Goal: Check status: Check status

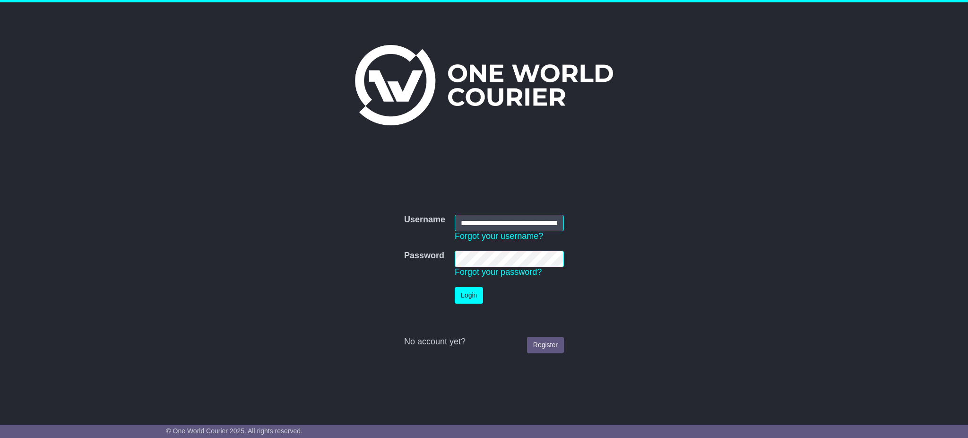
click at [468, 298] on button "Login" at bounding box center [469, 295] width 28 height 17
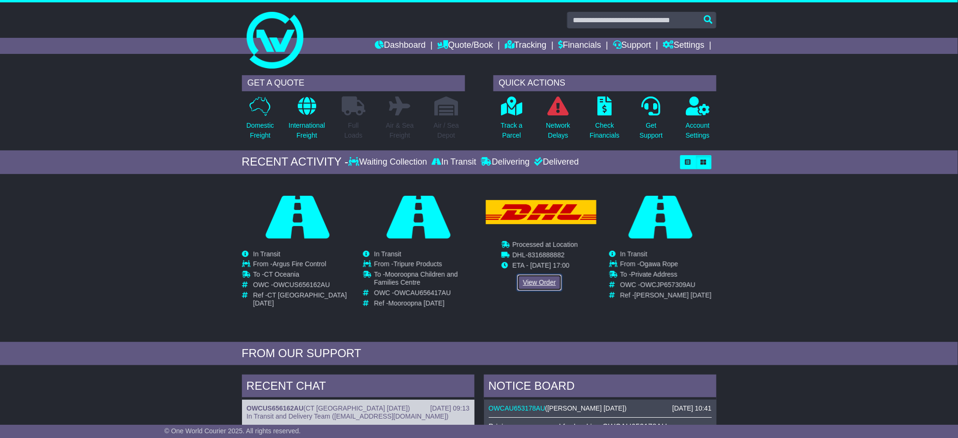
click at [542, 277] on link "View Order" at bounding box center [539, 282] width 45 height 17
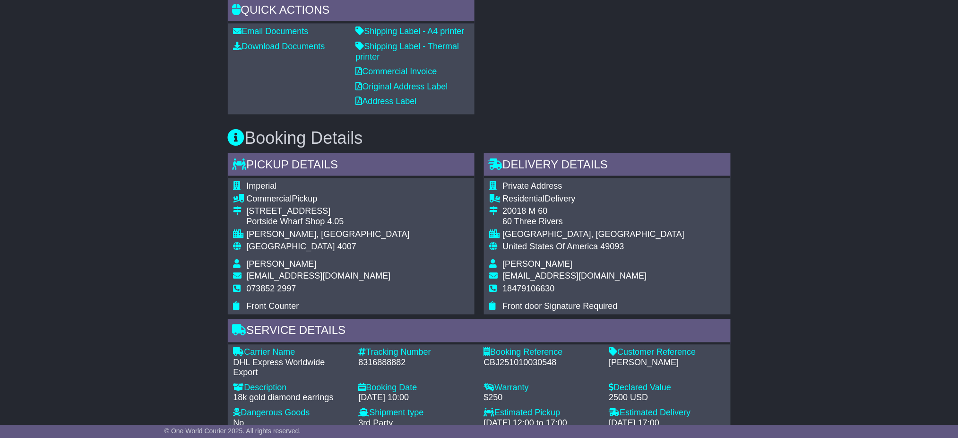
scroll to position [441, 0]
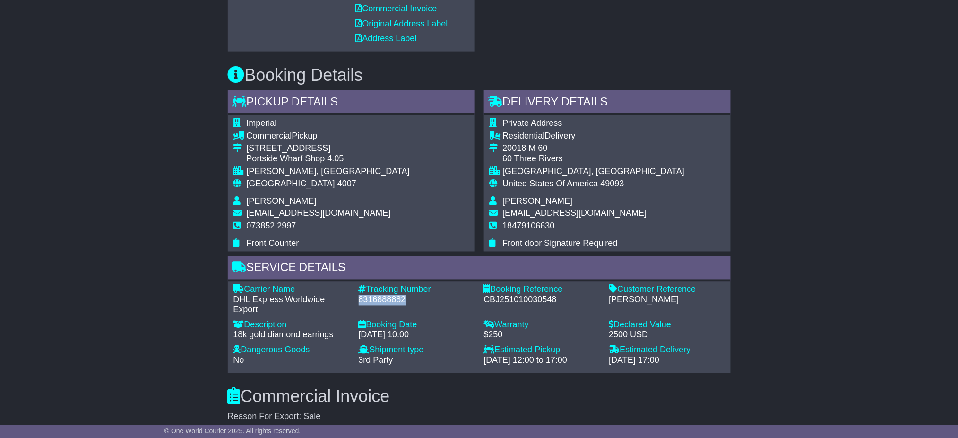
drag, startPoint x: 421, startPoint y: 292, endPoint x: 355, endPoint y: 284, distance: 65.8
click at [355, 285] on div "Tracking Number - 8316888882" at bounding box center [416, 300] width 125 height 31
copy div "8316888882"
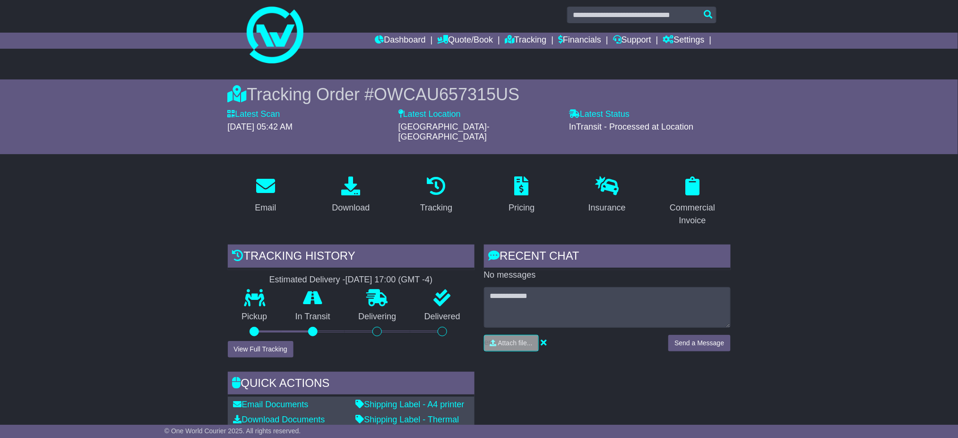
scroll to position [0, 0]
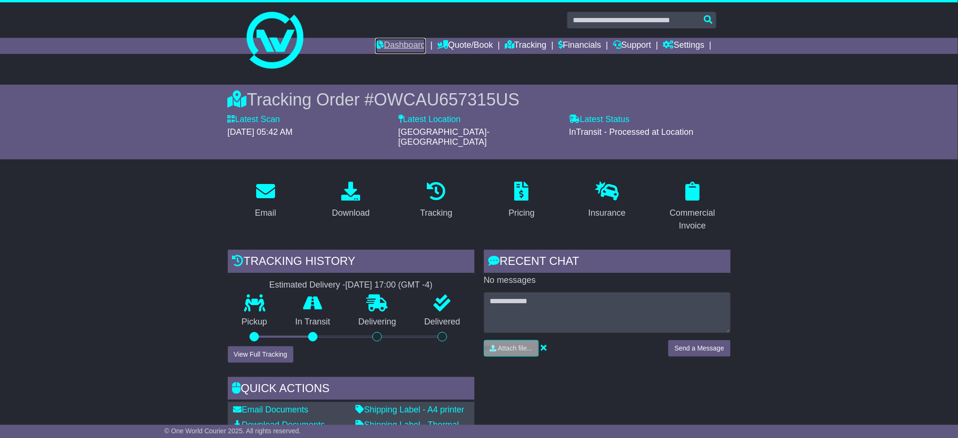
click at [381, 41] on link "Dashboard" at bounding box center [400, 46] width 51 height 16
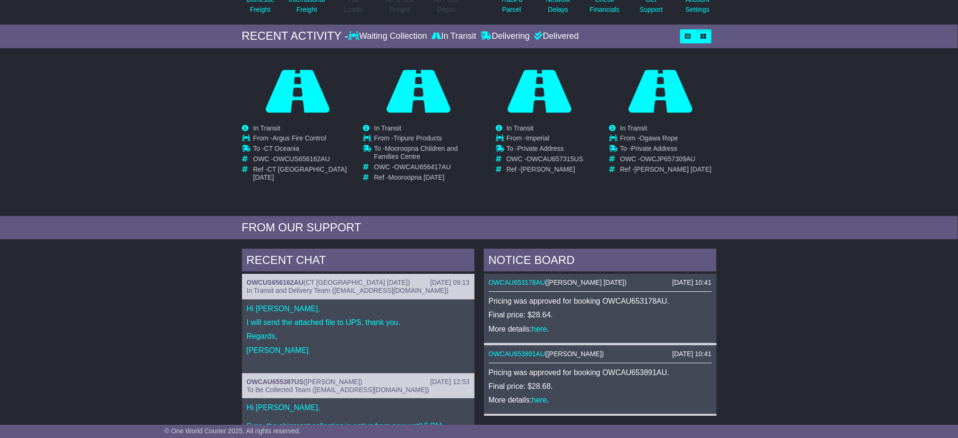
scroll to position [315, 0]
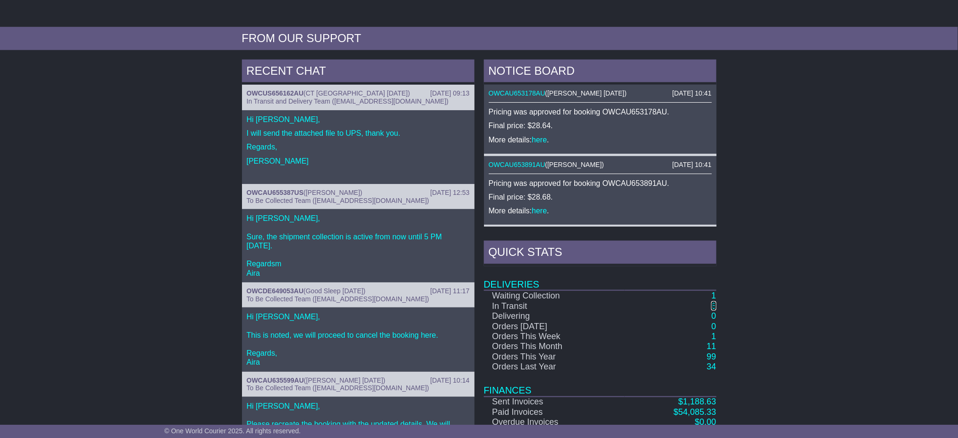
click at [713, 303] on link "6" at bounding box center [713, 305] width 5 height 9
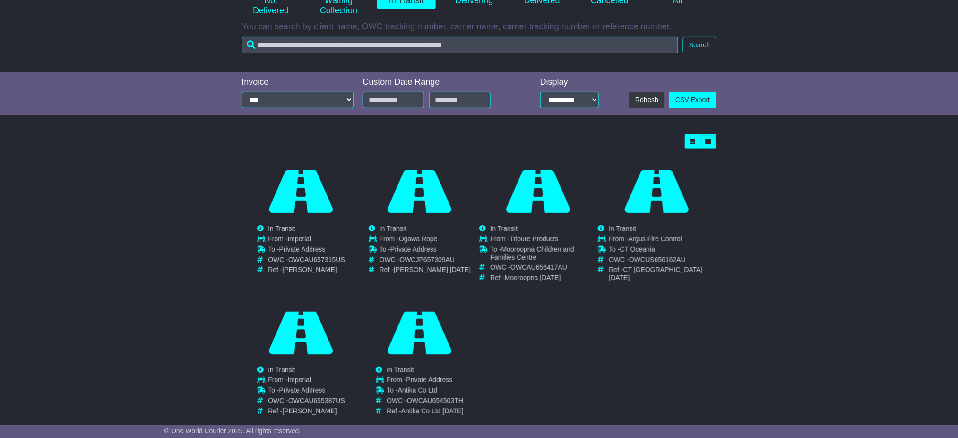
scroll to position [162, 0]
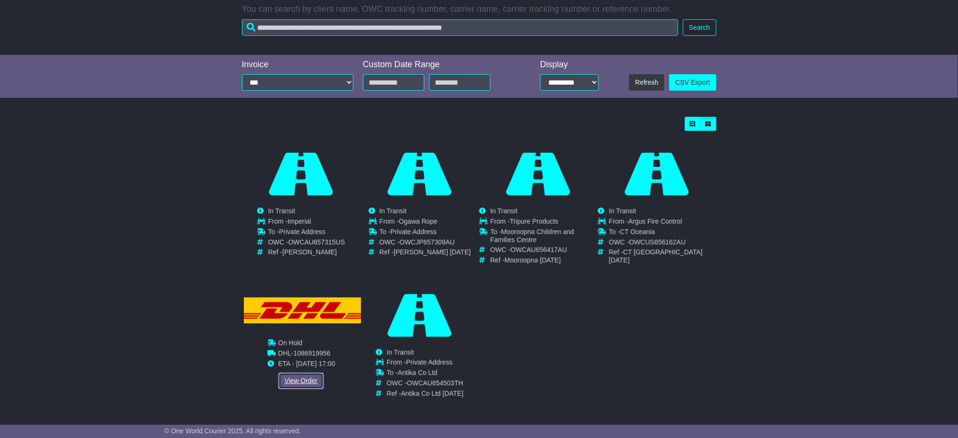
click at [302, 373] on link "View Order" at bounding box center [300, 380] width 45 height 17
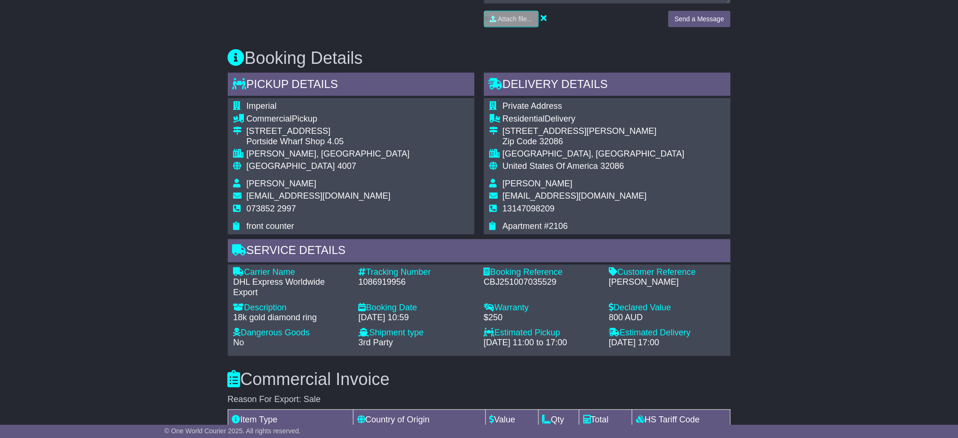
scroll to position [504, 0]
drag, startPoint x: 411, startPoint y: 271, endPoint x: 358, endPoint y: 269, distance: 53.0
click at [359, 277] on div "1086919956" at bounding box center [417, 282] width 116 height 10
copy div "1086919956"
